Goal: Information Seeking & Learning: Learn about a topic

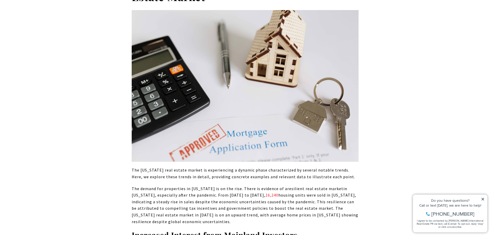
scroll to position [2277, 0]
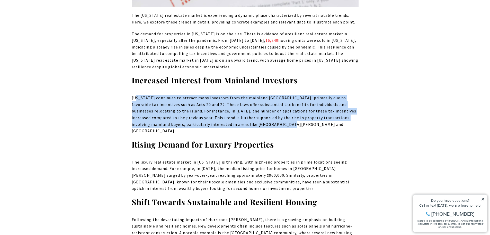
drag, startPoint x: 137, startPoint y: 93, endPoint x: 297, endPoint y: 111, distance: 161.1
click at [336, 116] on p "[US_STATE] continues to attract many investors from the mainland [GEOGRAPHIC_DA…" at bounding box center [245, 114] width 227 height 40
click at [176, 94] on p "[US_STATE] continues to attract many investors from the mainland [GEOGRAPHIC_DA…" at bounding box center [245, 114] width 227 height 40
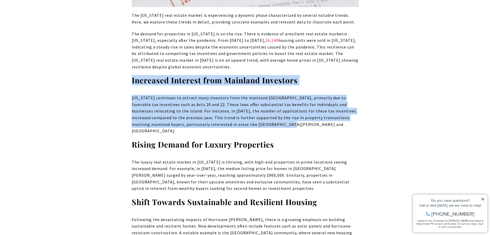
drag, startPoint x: 132, startPoint y: 70, endPoint x: 290, endPoint y: 118, distance: 165.7
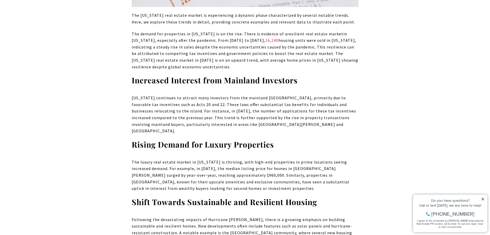
click at [295, 57] on p "The demand for properties in [US_STATE] is on the rise. There is evidence of a …" at bounding box center [245, 51] width 227 height 40
click at [279, 38] on link "16,240" at bounding box center [272, 40] width 13 height 5
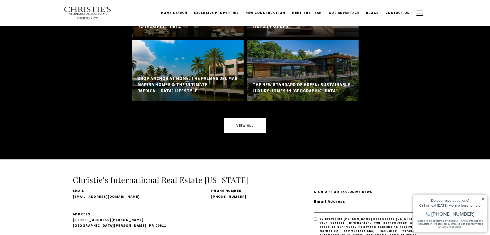
scroll to position [5464, 0]
